Goal: Transaction & Acquisition: Purchase product/service

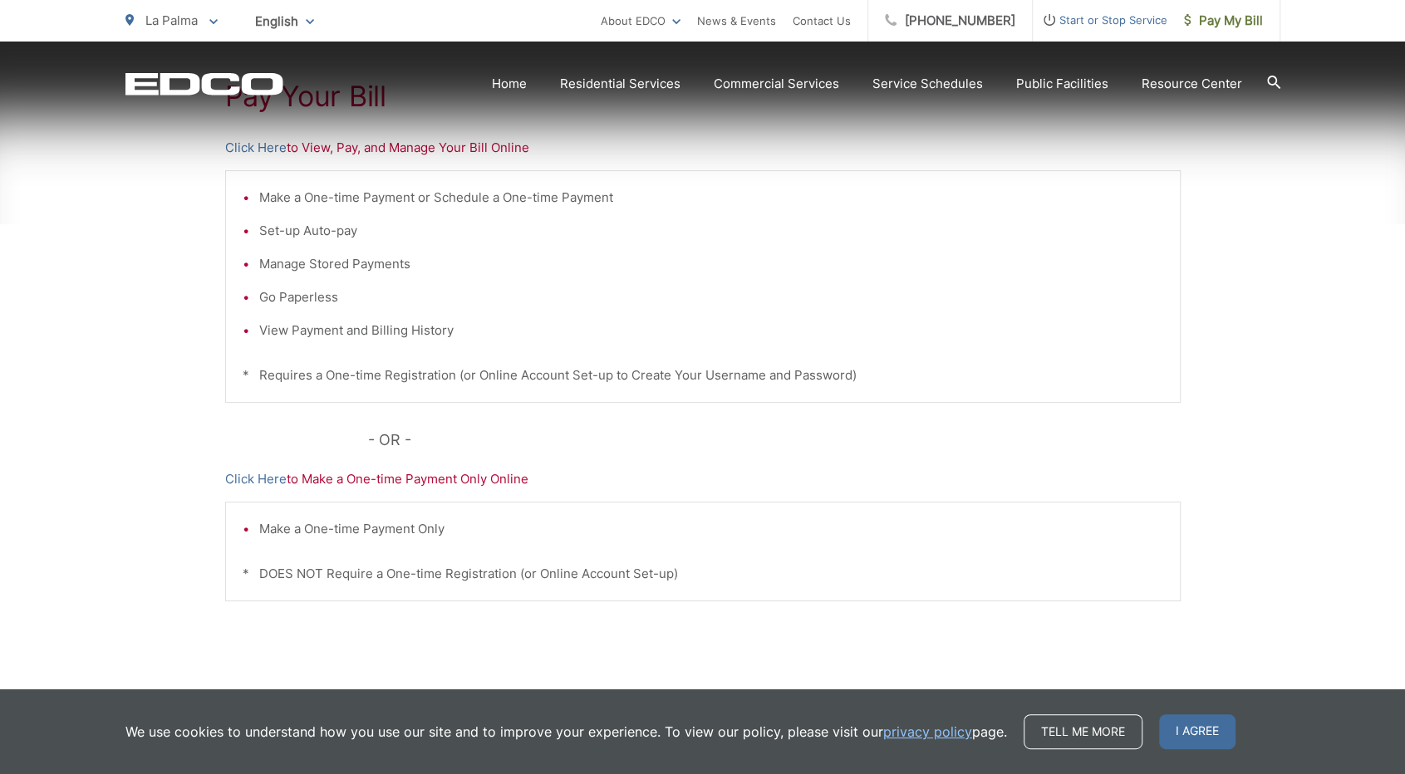
scroll to position [406, 0]
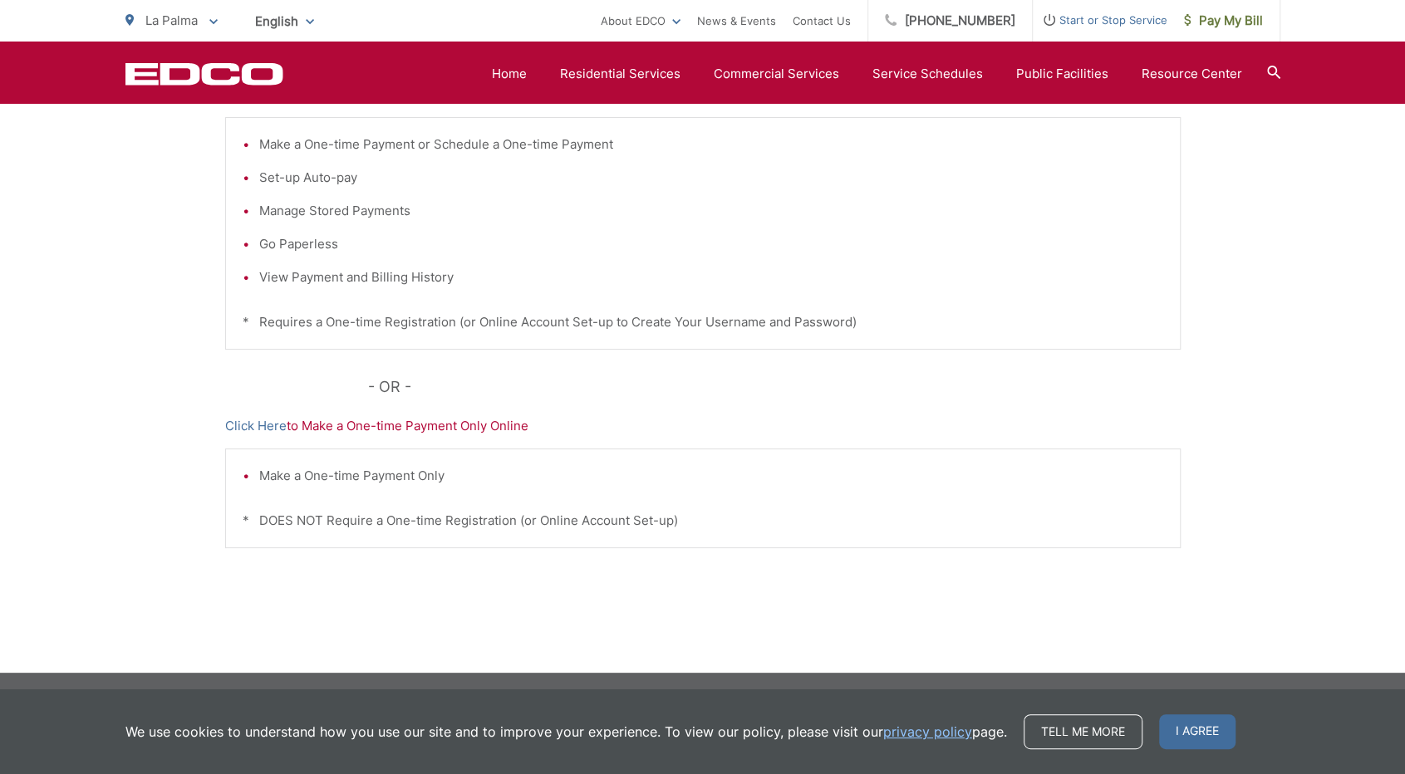
click at [434, 425] on p "Click Here to Make a One-time Payment Only Online" at bounding box center [703, 426] width 956 height 20
click at [331, 427] on p "Click Here to Make a One-time Payment Only Online" at bounding box center [703, 426] width 956 height 20
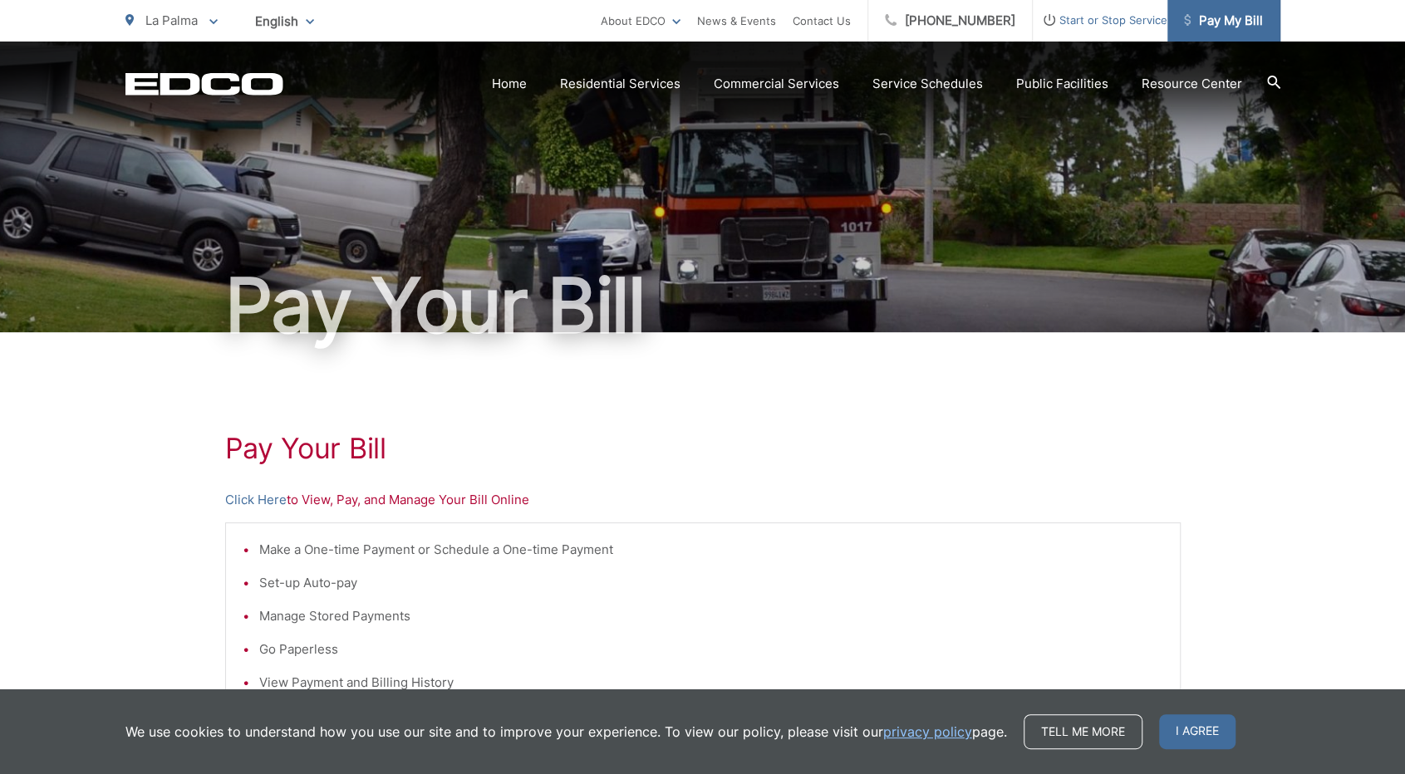
click at [1215, 32] on link "Pay My Bill" at bounding box center [1224, 21] width 113 height 42
click at [310, 500] on p "Click Here to View, Pay, and Manage Your Bill Online" at bounding box center [703, 500] width 956 height 20
click at [266, 498] on link "Click Here" at bounding box center [255, 500] width 61 height 20
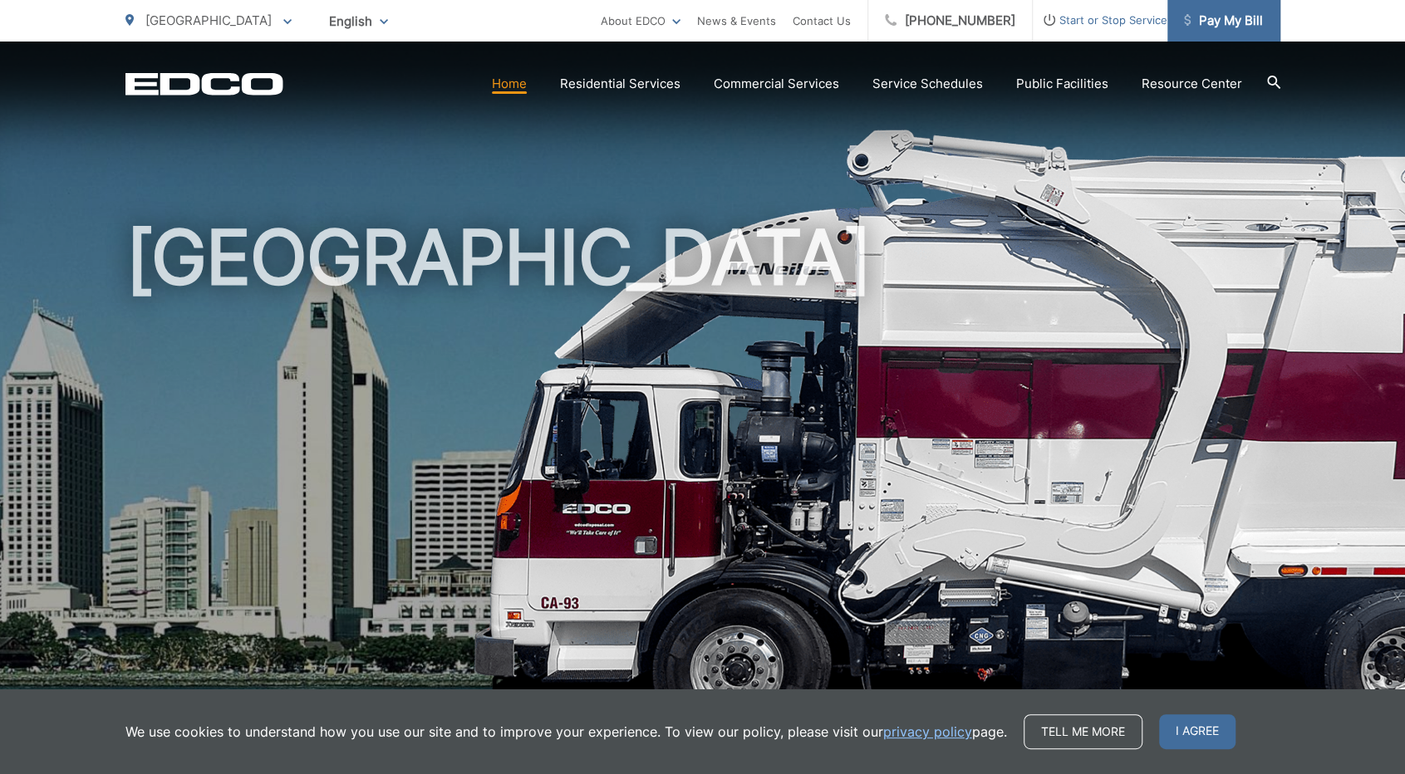
click at [1251, 13] on span "Pay My Bill" at bounding box center [1223, 21] width 79 height 20
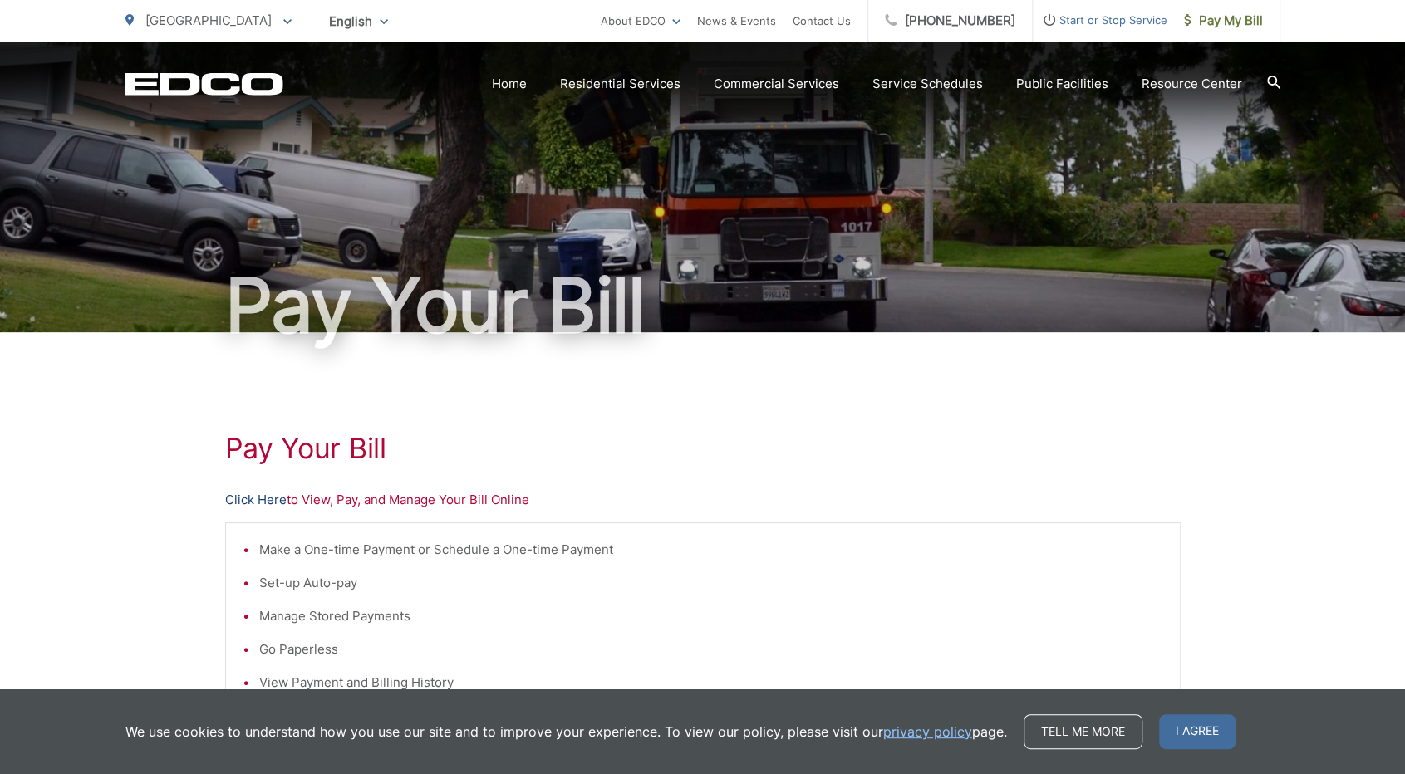
click at [254, 503] on link "Click Here" at bounding box center [255, 500] width 61 height 20
